Goal: Transaction & Acquisition: Book appointment/travel/reservation

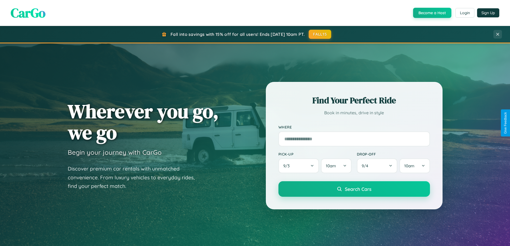
scroll to position [368, 0]
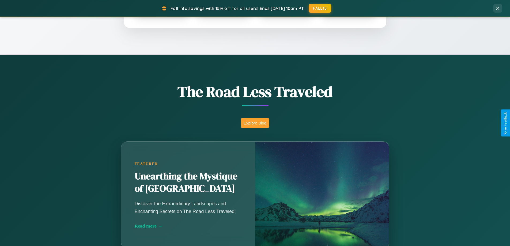
click at [255, 123] on button "Explore Blog" at bounding box center [255, 123] width 28 height 10
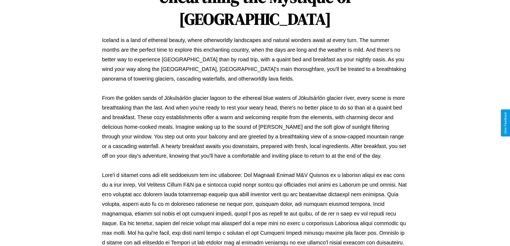
scroll to position [173, 0]
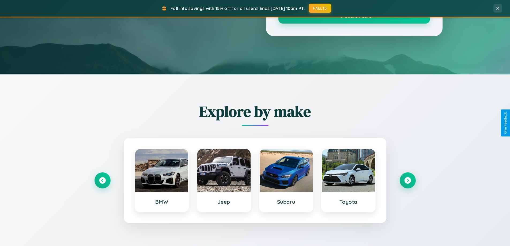
scroll to position [368, 0]
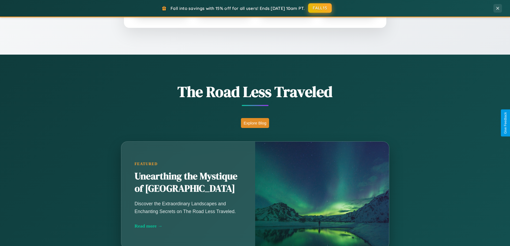
click at [320, 8] on button "FALL15" at bounding box center [320, 8] width 24 height 10
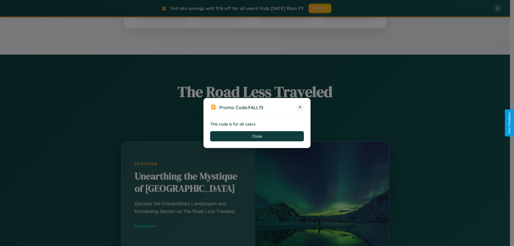
click at [300, 107] on icon at bounding box center [299, 106] width 5 height 5
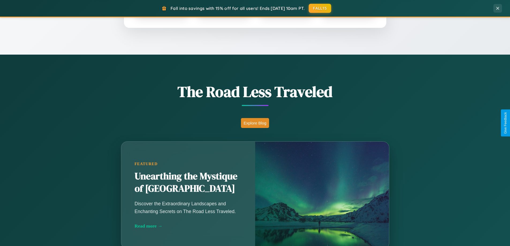
scroll to position [16, 0]
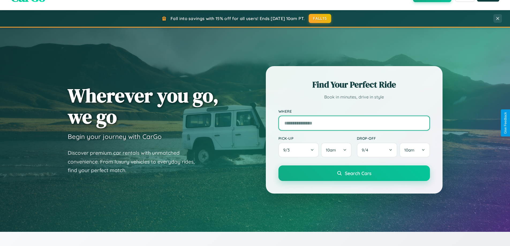
click at [354, 123] on input "text" at bounding box center [353, 123] width 151 height 15
type input "**********"
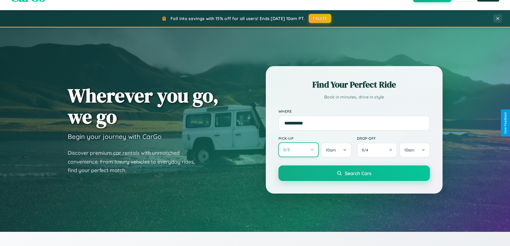
click at [298, 150] on button "9 / 3" at bounding box center [298, 149] width 41 height 15
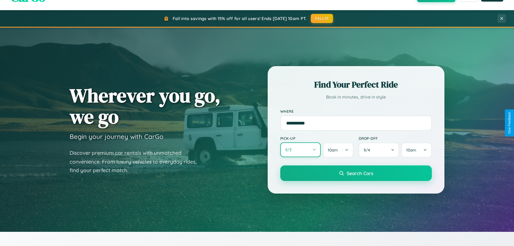
select select "*"
select select "****"
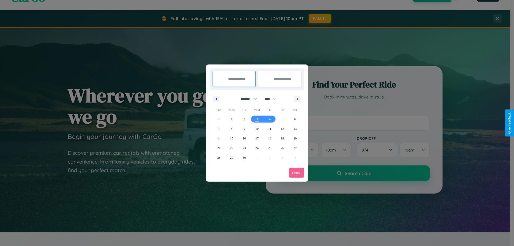
drag, startPoint x: 246, startPoint y: 99, endPoint x: 257, endPoint y: 107, distance: 13.7
click at [246, 99] on select "******* ******** ***** ***** *** **** **** ****** ********* ******* ******** **…" at bounding box center [247, 98] width 23 height 9
select select "*"
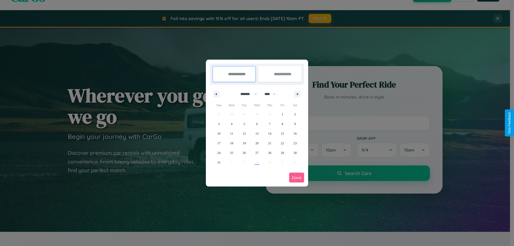
drag, startPoint x: 272, startPoint y: 94, endPoint x: 257, endPoint y: 107, distance: 20.5
click at [272, 94] on select "**** **** **** **** **** **** **** **** **** **** **** **** **** **** **** ****…" at bounding box center [270, 94] width 16 height 9
select select "****"
click at [257, 153] on span "26" at bounding box center [256, 153] width 3 height 10
type input "**********"
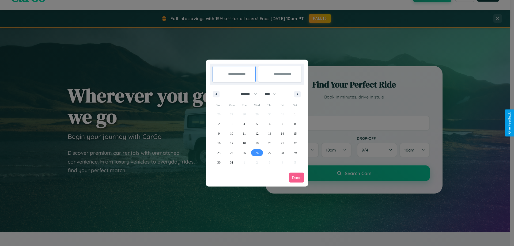
type input "**********"
click at [297, 94] on icon "button" at bounding box center [298, 94] width 3 height 2
select select "*"
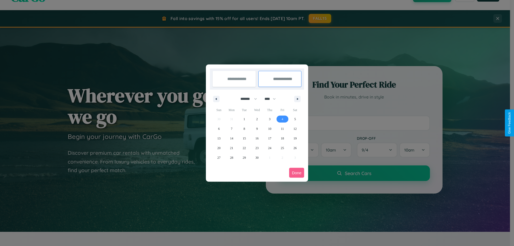
click at [282, 119] on span "4" at bounding box center [282, 119] width 2 height 10
type input "**********"
select select "*"
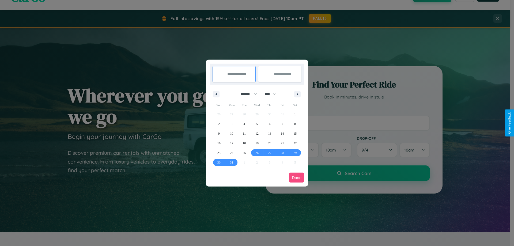
click at [296, 177] on button "Done" at bounding box center [296, 178] width 15 height 10
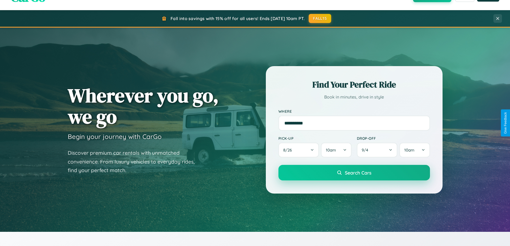
click at [354, 173] on span "Search Cars" at bounding box center [358, 173] width 26 height 6
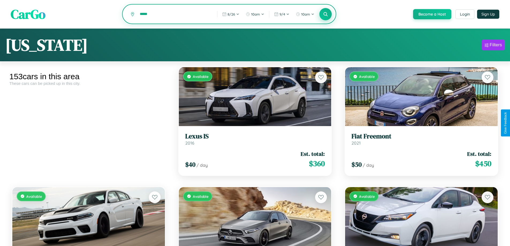
type input "*****"
click at [325, 14] on icon at bounding box center [325, 14] width 5 height 5
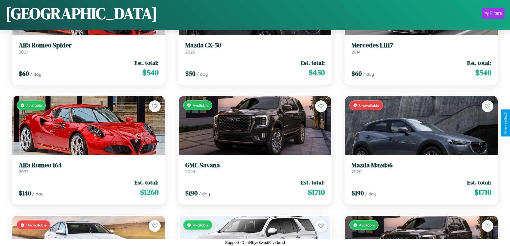
scroll to position [674, 0]
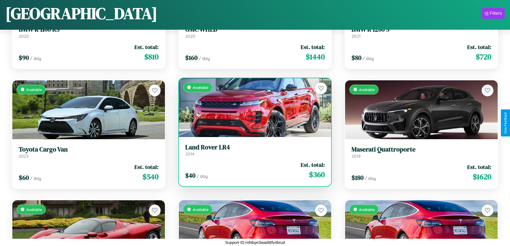
click at [253, 170] on div "$ 40 / day Est. total: $ 360" at bounding box center [255, 170] width 140 height 19
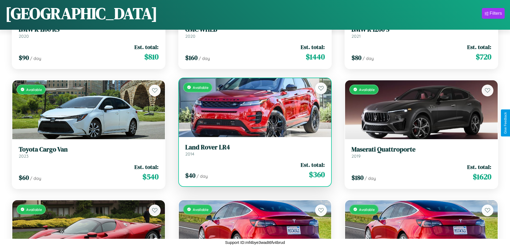
click at [253, 170] on div "$ 40 / day Est. total: $ 360" at bounding box center [255, 170] width 140 height 19
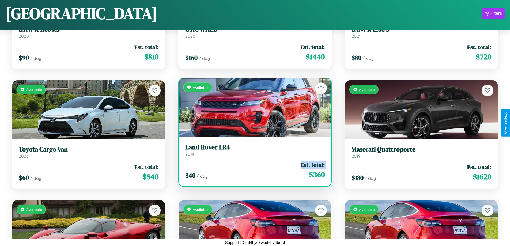
click at [253, 170] on div "$ 40 / day Est. total: $ 360" at bounding box center [255, 170] width 140 height 19
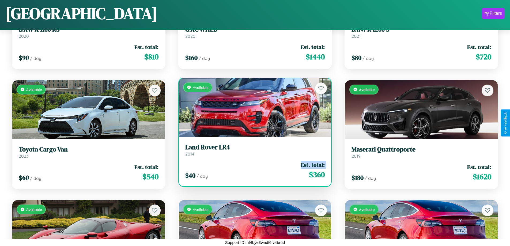
click at [253, 170] on div "$ 40 / day Est. total: $ 360" at bounding box center [255, 170] width 140 height 19
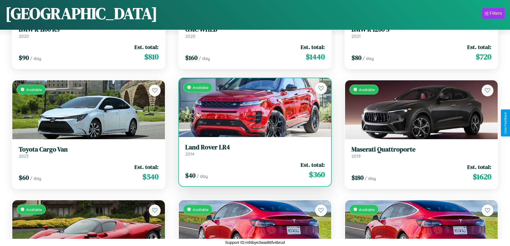
click at [253, 170] on div "$ 40 / day Est. total: $ 360" at bounding box center [255, 170] width 140 height 19
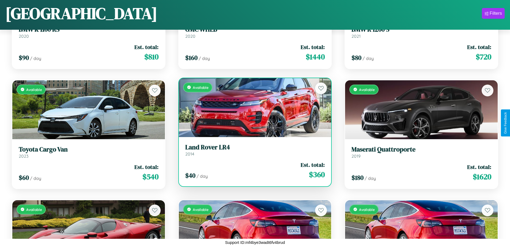
click at [253, 150] on h3 "Land Rover LR4" at bounding box center [255, 147] width 140 height 8
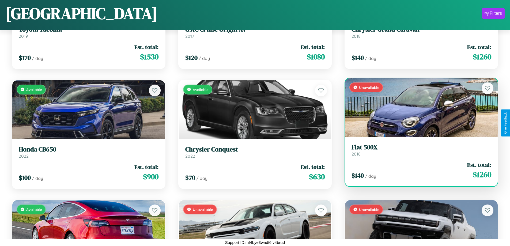
click at [418, 170] on div "$ 140 / day Est. total: $ 1260" at bounding box center [421, 170] width 140 height 19
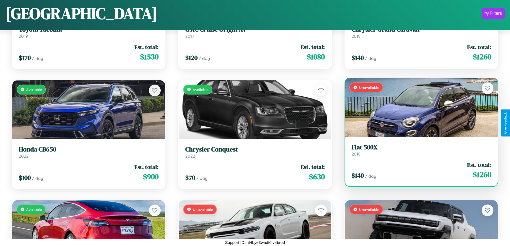
click at [418, 170] on div "$ 140 / day Est. total: $ 1260" at bounding box center [421, 170] width 140 height 19
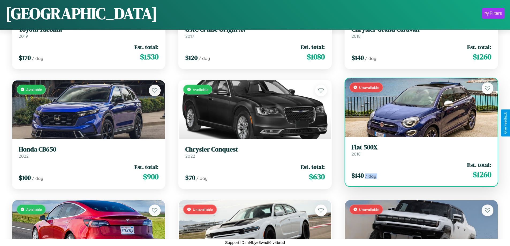
click at [418, 170] on div "$ 140 / day Est. total: $ 1260" at bounding box center [421, 170] width 140 height 19
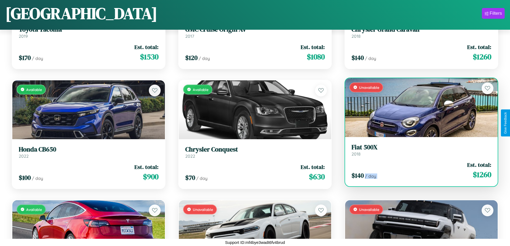
click at [418, 170] on div "$ 140 / day Est. total: $ 1260" at bounding box center [421, 170] width 140 height 19
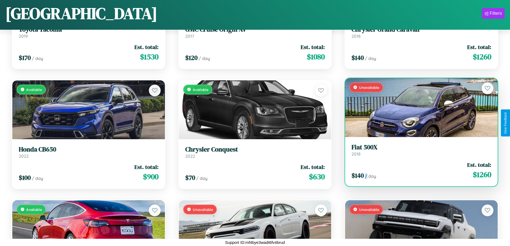
click at [418, 170] on div "$ 140 / day Est. total: $ 1260" at bounding box center [421, 170] width 140 height 19
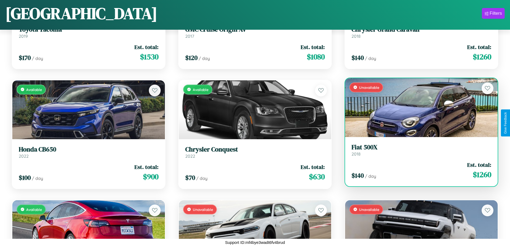
click at [418, 150] on h3 "Fiat 500X" at bounding box center [421, 147] width 140 height 8
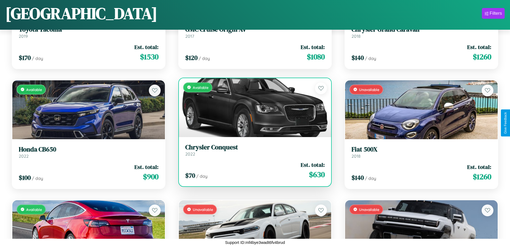
scroll to position [7230, 0]
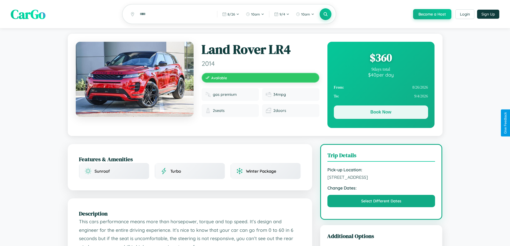
click at [380, 113] on button "Book Now" at bounding box center [381, 111] width 94 height 13
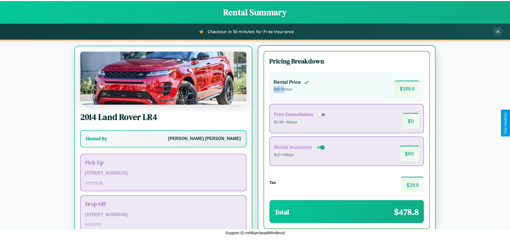
scroll to position [25, 0]
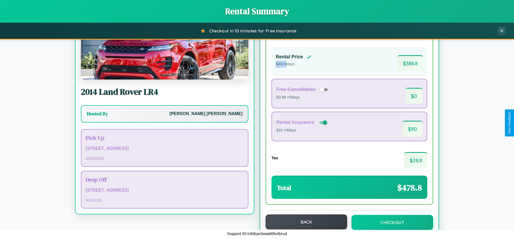
click at [304, 222] on button "Back" at bounding box center [306, 221] width 82 height 15
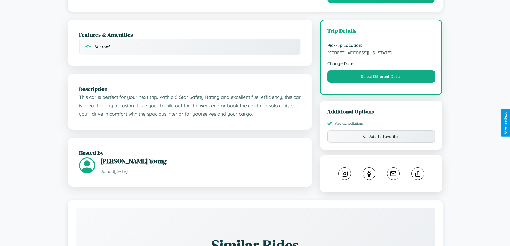
scroll to position [155, 0]
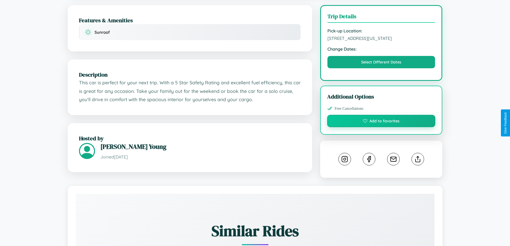
click at [381, 122] on button "Add to favorites" at bounding box center [381, 121] width 108 height 12
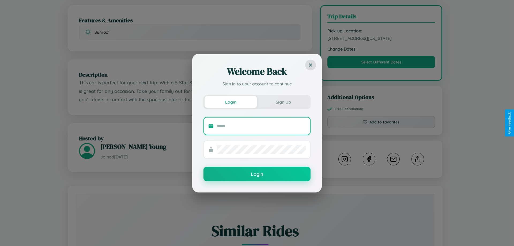
click at [261, 126] on input "text" at bounding box center [261, 126] width 89 height 9
type input "**********"
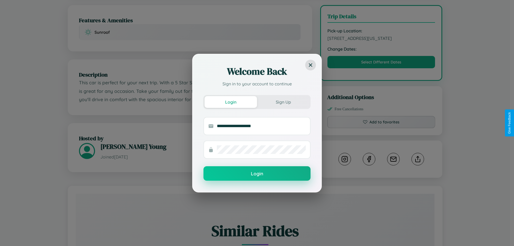
click at [257, 174] on button "Login" at bounding box center [256, 173] width 107 height 14
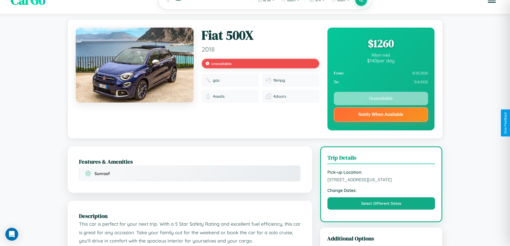
scroll to position [0, 0]
